Goal: Transaction & Acquisition: Purchase product/service

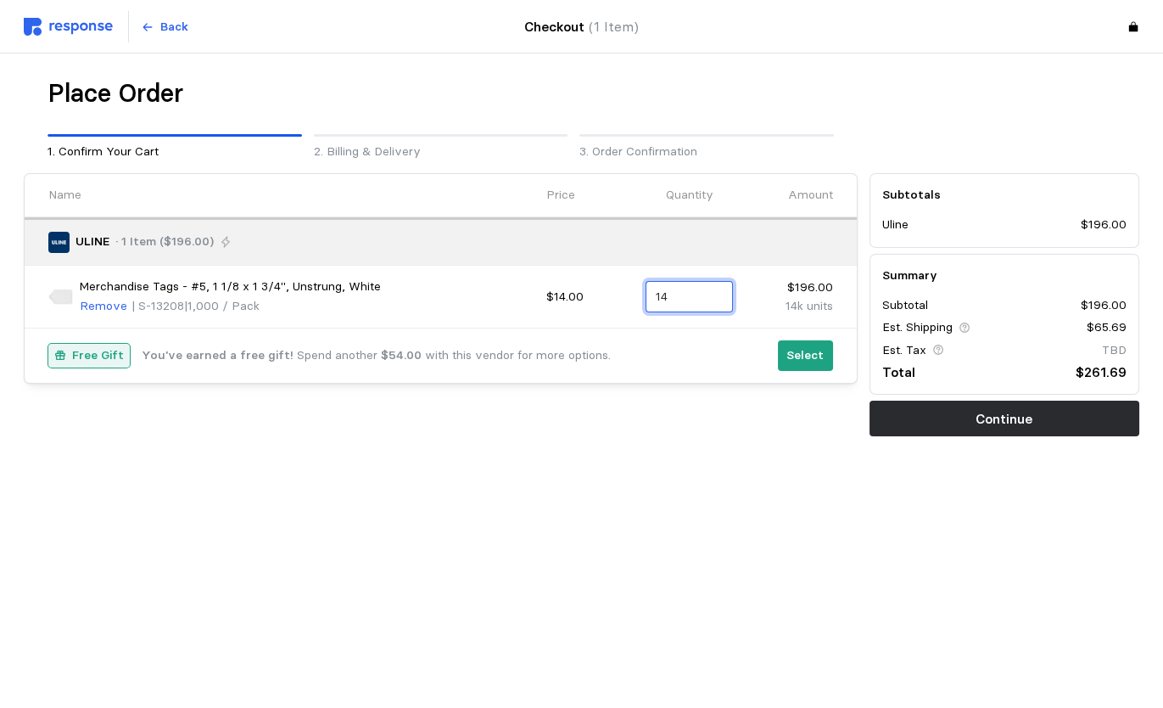
click at [676, 292] on input "14" at bounding box center [690, 297] width 68 height 31
type input "1"
type input "5"
click at [691, 329] on div "5 $70.00" at bounding box center [735, 337] width 153 height 19
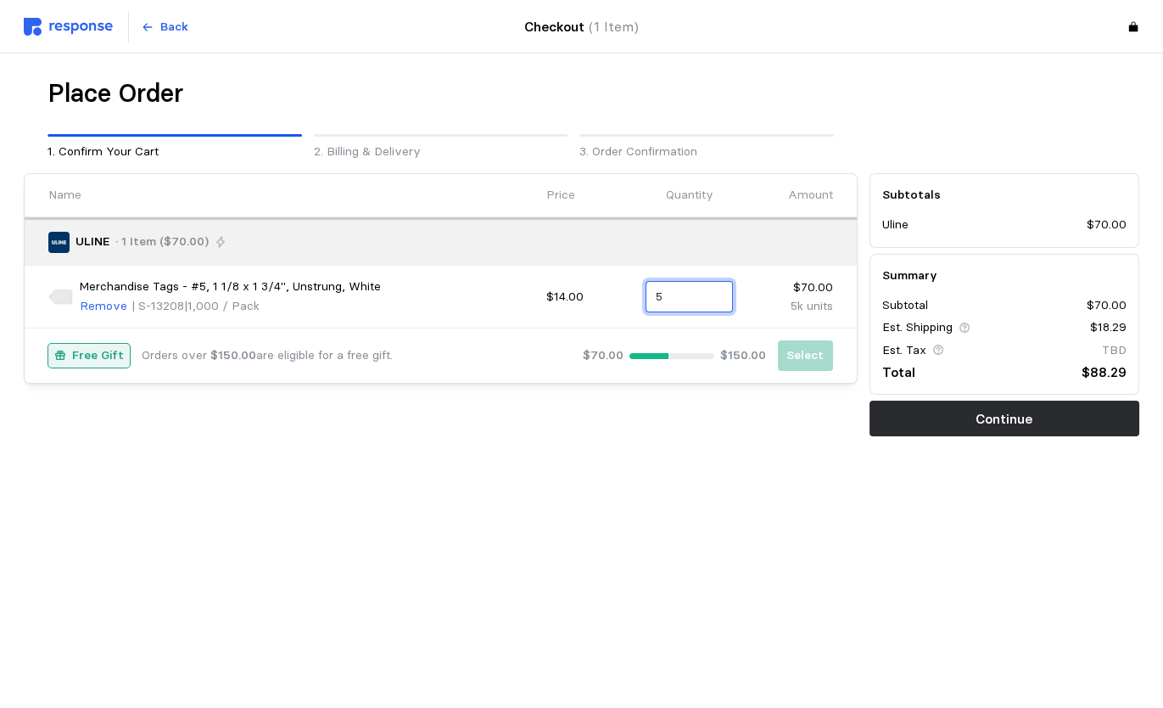
type input "5"
click at [987, 535] on main "Place Order 1. Confirm Your Cart 2. Billing & Delivery 3. Order Confirmation Na…" at bounding box center [581, 354] width 1163 height 708
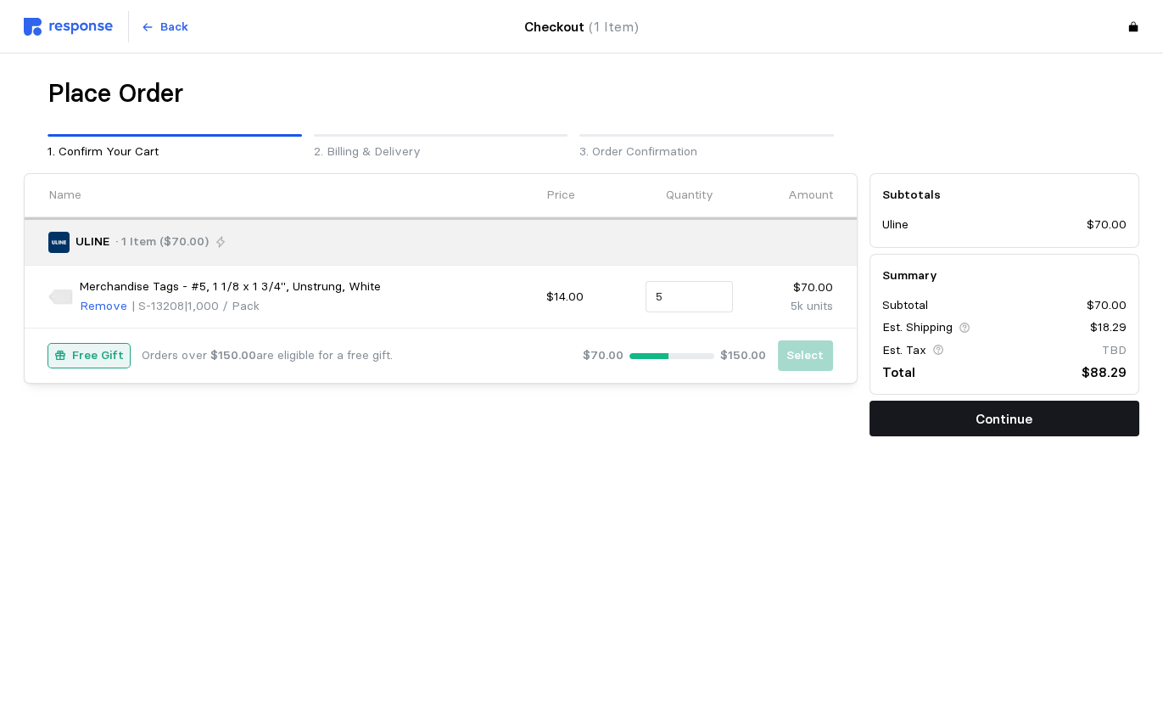
click at [1006, 419] on p "Continue" at bounding box center [1004, 418] width 57 height 21
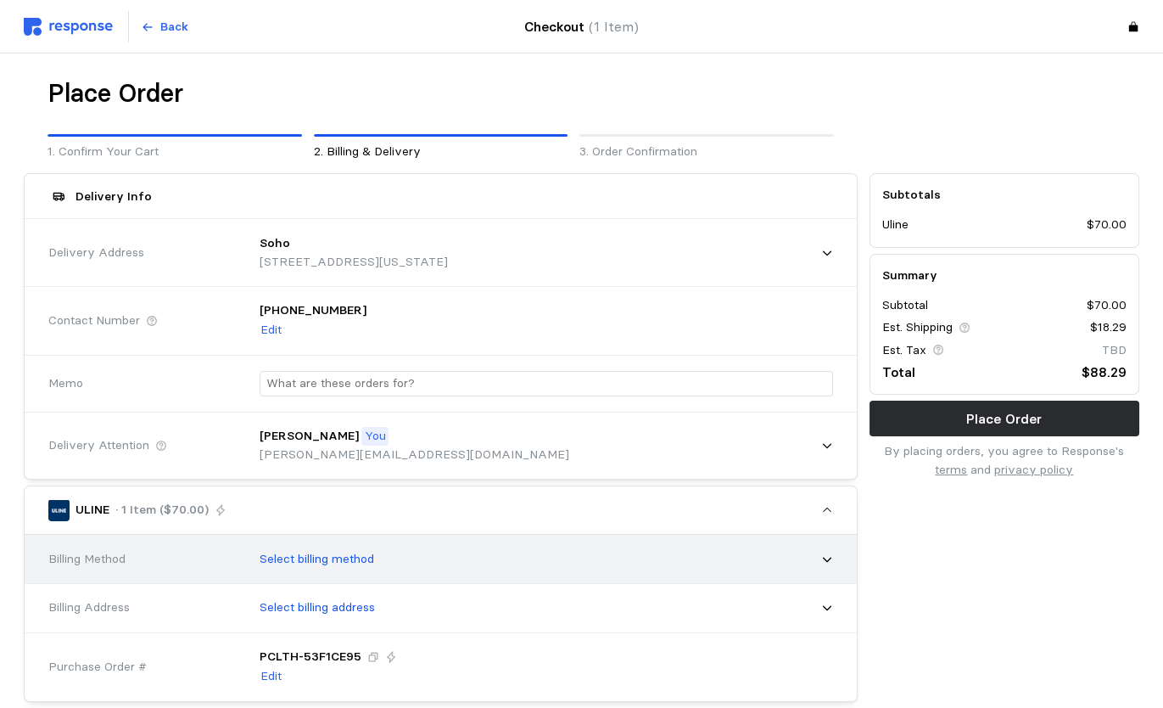
click at [344, 561] on p "Select billing method" at bounding box center [317, 559] width 115 height 19
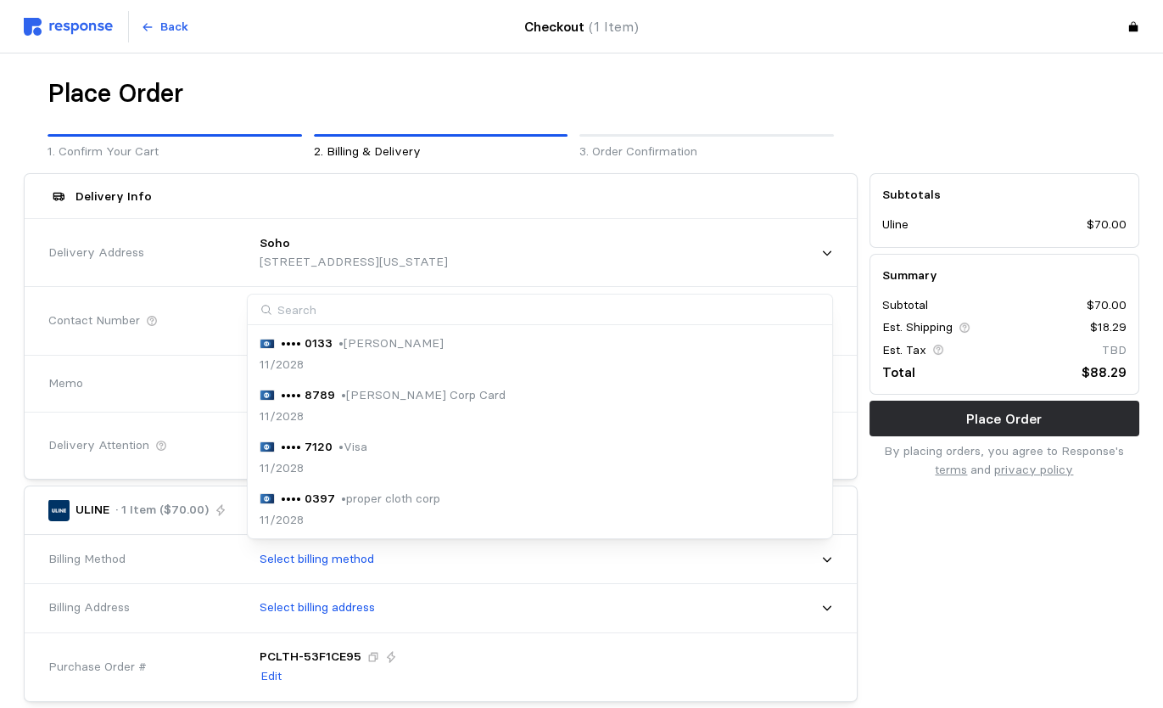
click at [359, 459] on div "11/2028" at bounding box center [314, 468] width 108 height 19
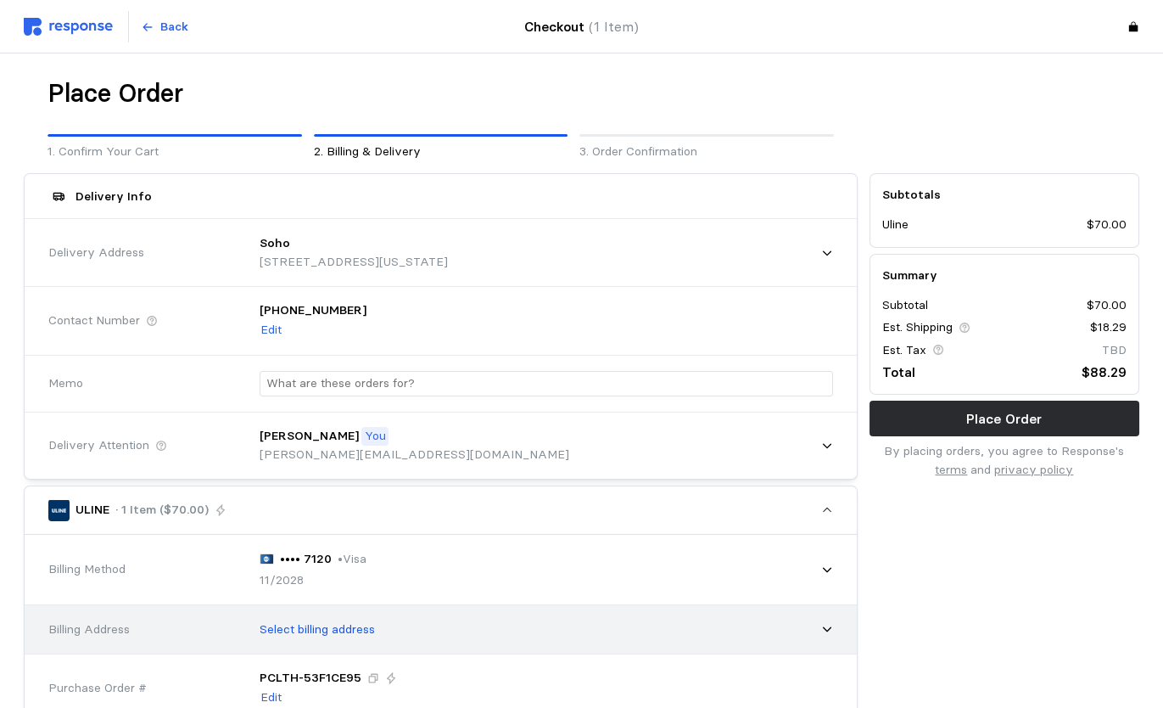
click at [343, 636] on div "Select billing address" at bounding box center [541, 629] width 586 height 42
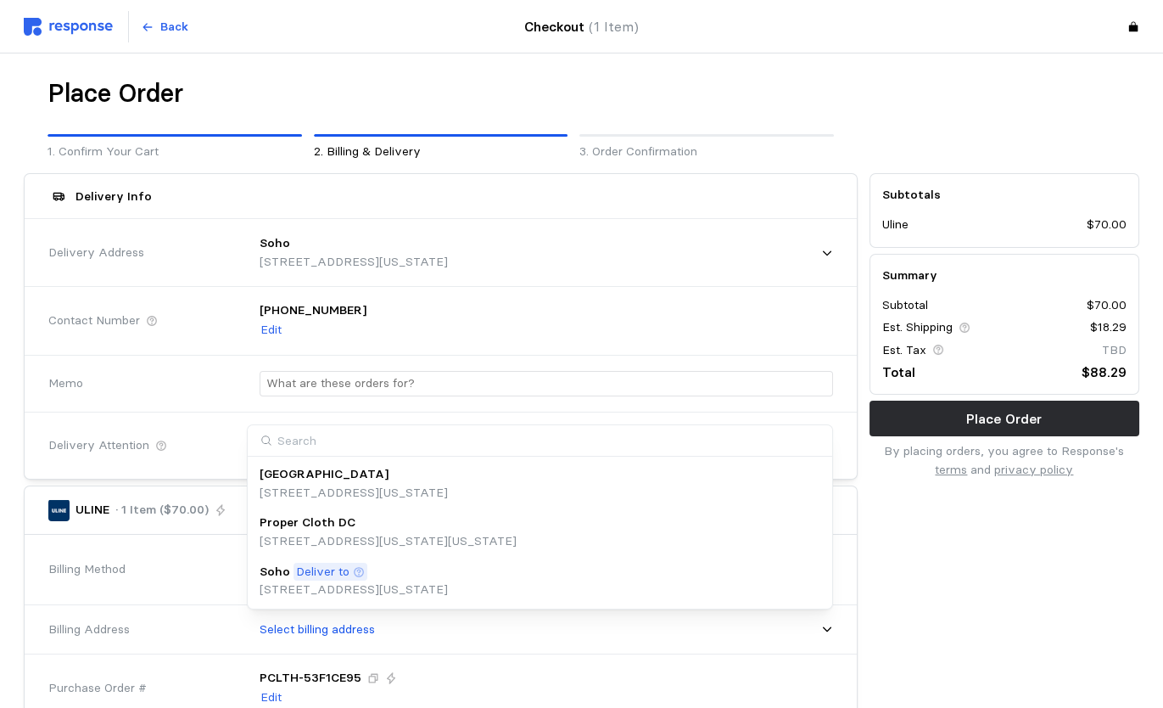
click at [350, 580] on p "[STREET_ADDRESS][US_STATE]" at bounding box center [354, 589] width 188 height 19
